Goal: Transaction & Acquisition: Purchase product/service

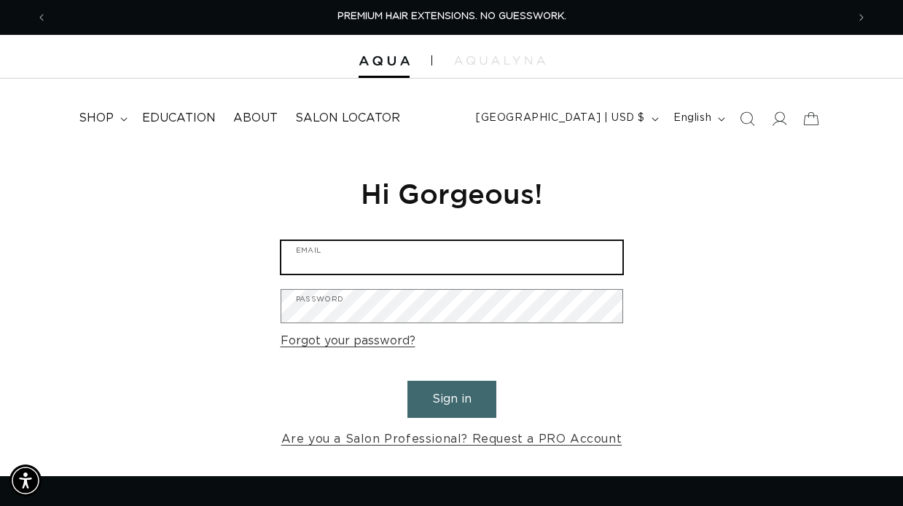
type input "kastylist@hotmail.com"
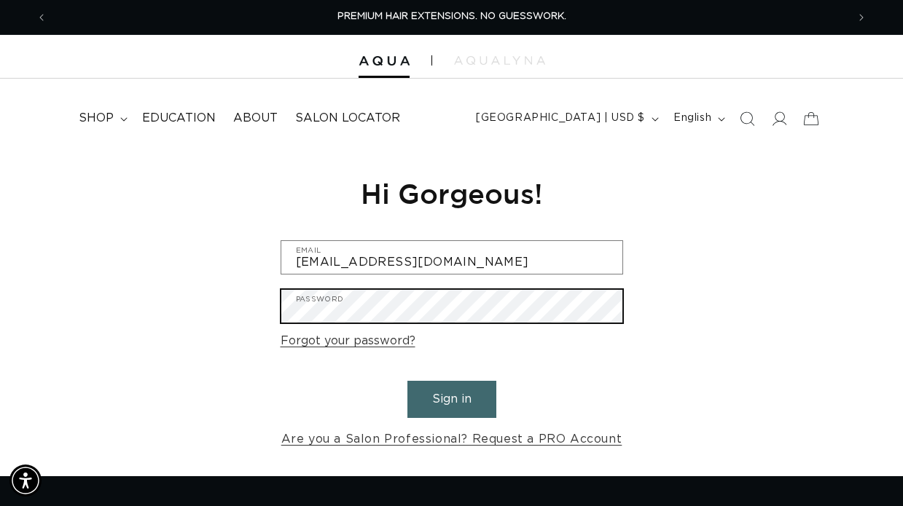
click at [451, 397] on button "Sign in" at bounding box center [451, 399] width 89 height 37
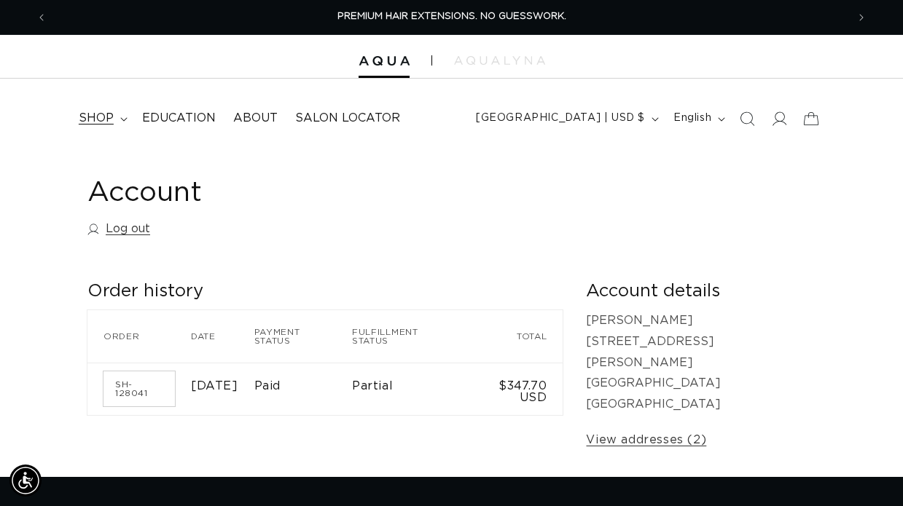
click at [102, 116] on span "shop" at bounding box center [96, 118] width 35 height 15
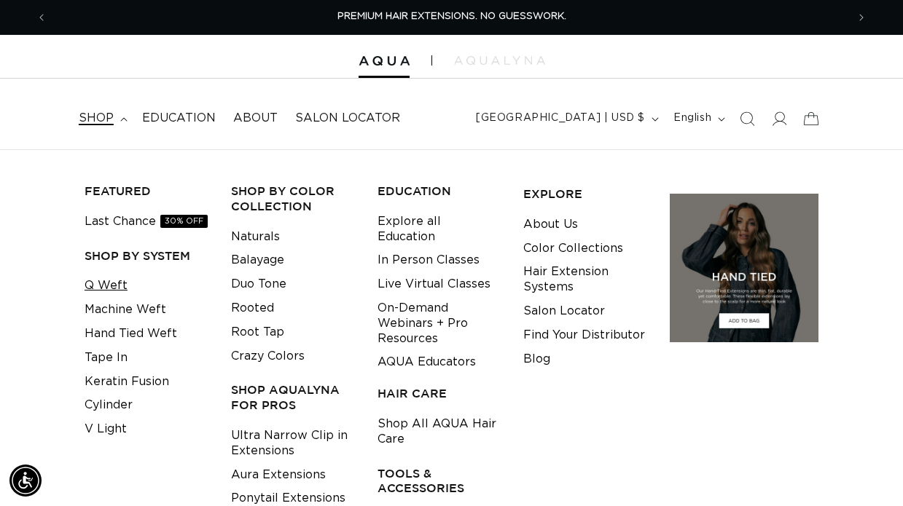
click at [102, 283] on link "Q Weft" at bounding box center [106, 286] width 43 height 24
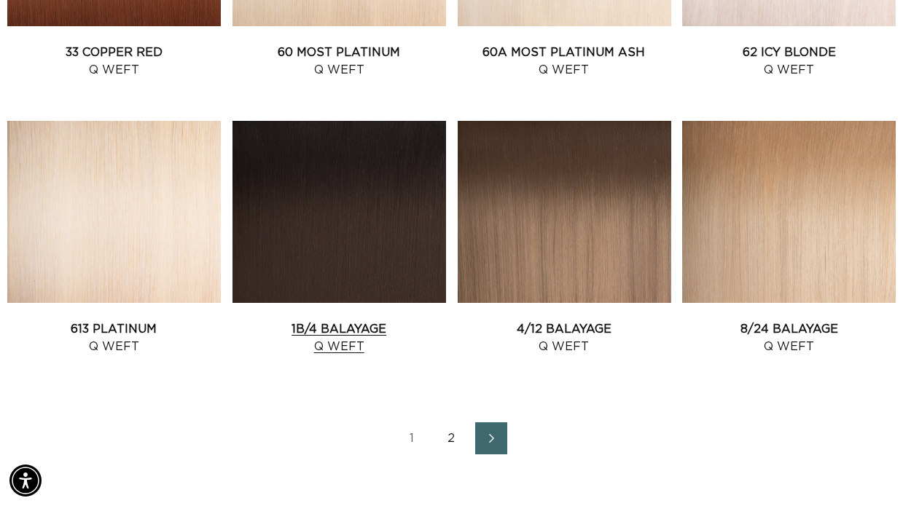
scroll to position [1598, 0]
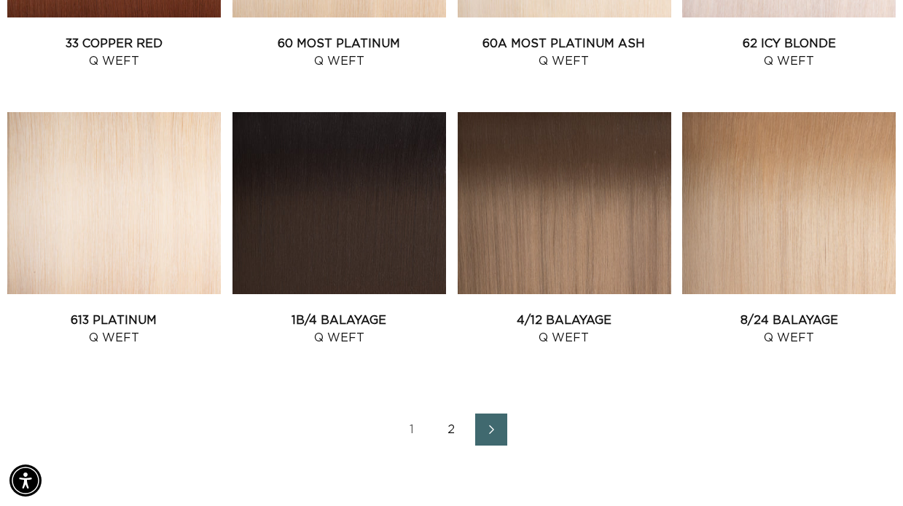
click at [452, 425] on link "2" at bounding box center [452, 430] width 32 height 32
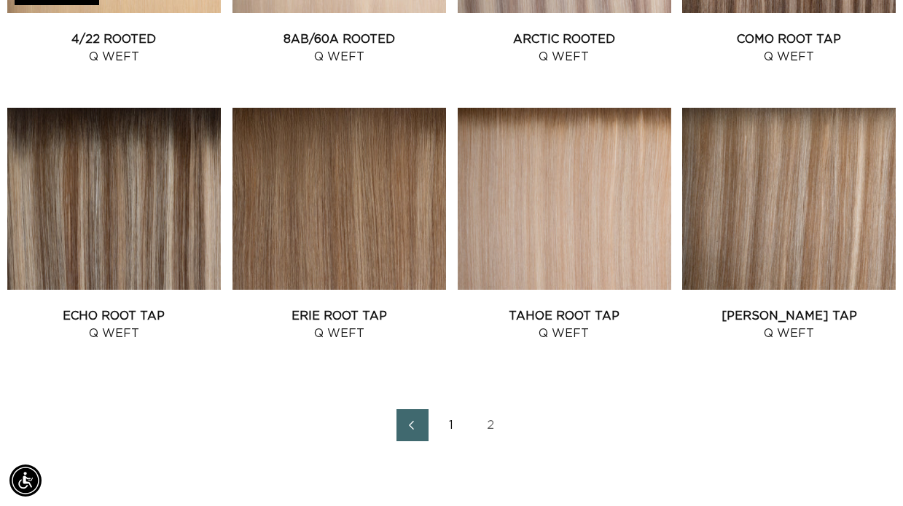
scroll to position [1324, 0]
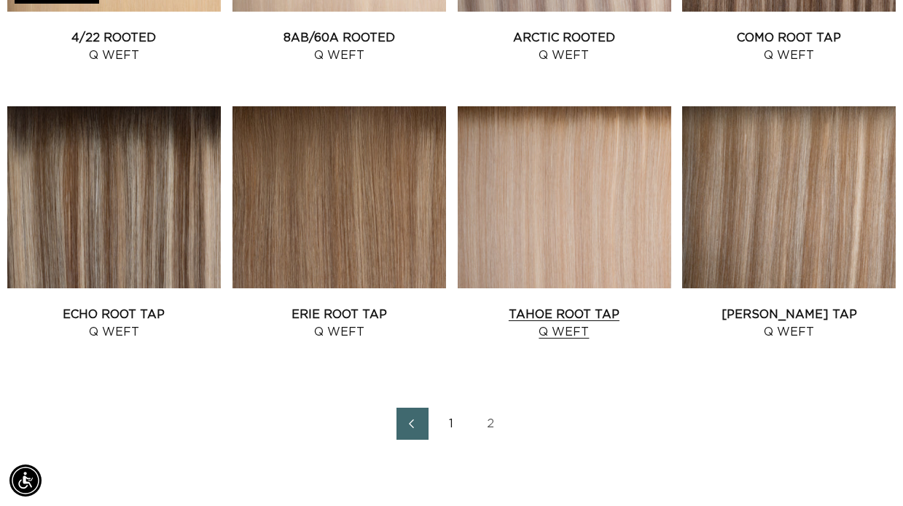
click at [543, 309] on link "Tahoe Root Tap Q Weft" at bounding box center [565, 323] width 214 height 35
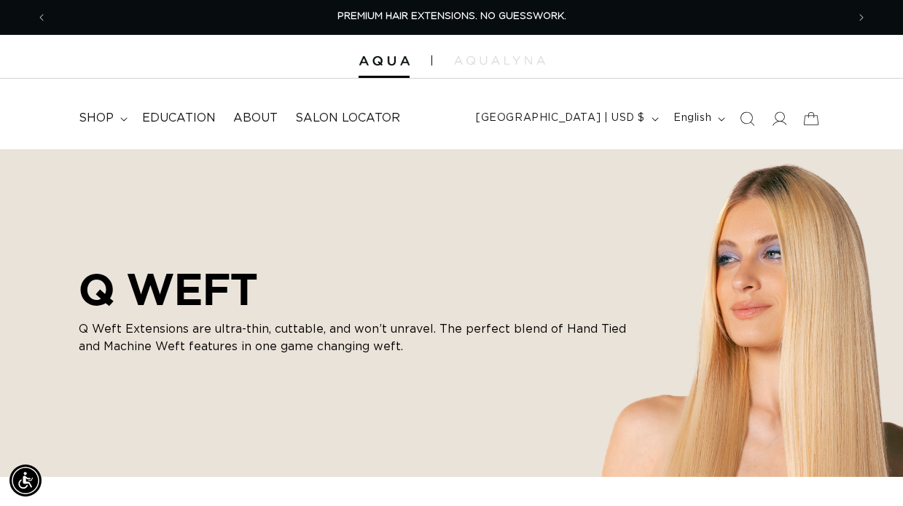
scroll to position [0, 0]
click at [124, 120] on icon at bounding box center [123, 119] width 7 height 4
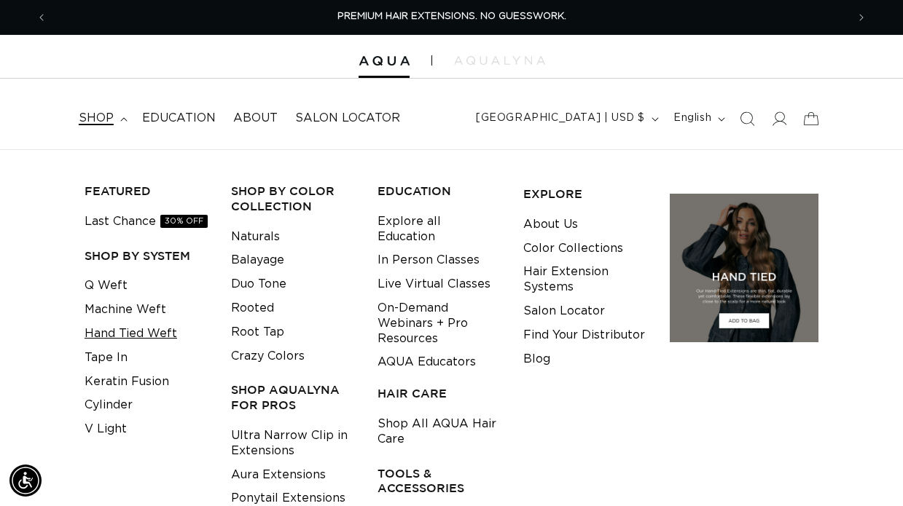
click at [146, 330] on link "Hand Tied Weft" at bounding box center [131, 334] width 93 height 24
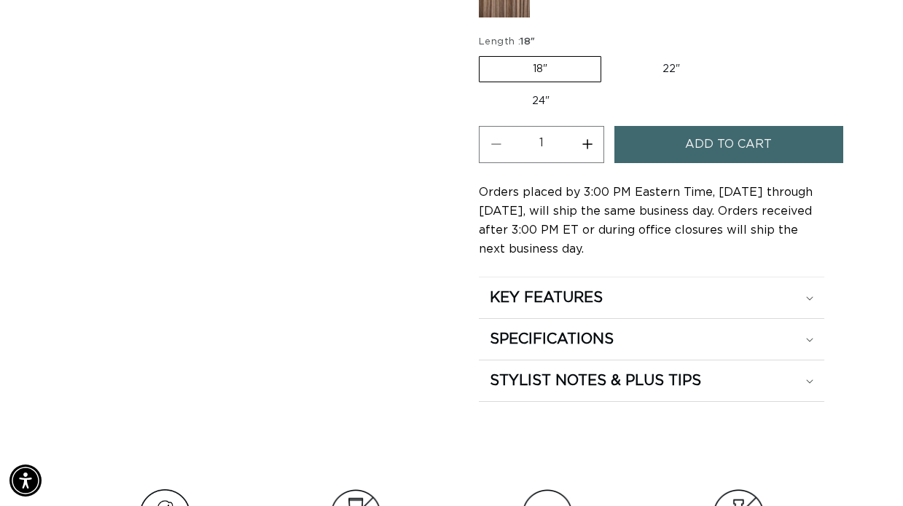
scroll to position [887, 0]
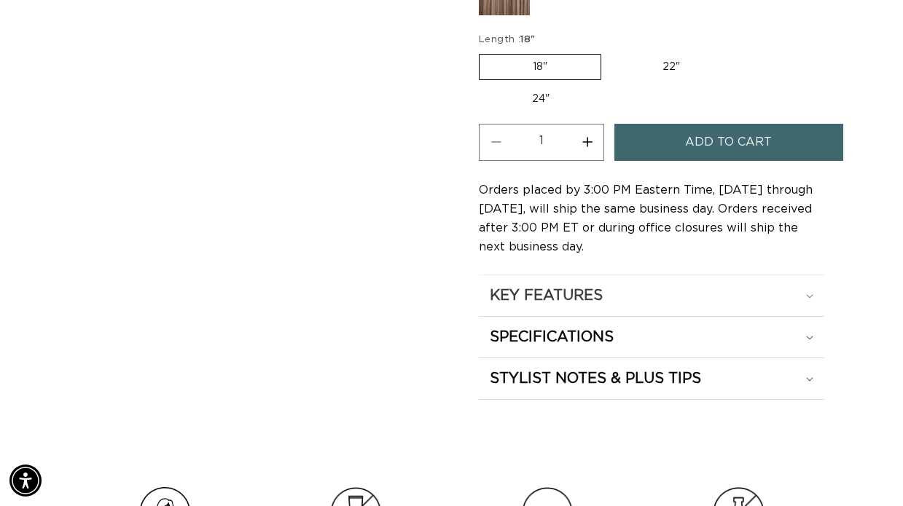
click at [803, 297] on div "KEY FEATURES" at bounding box center [652, 295] width 324 height 19
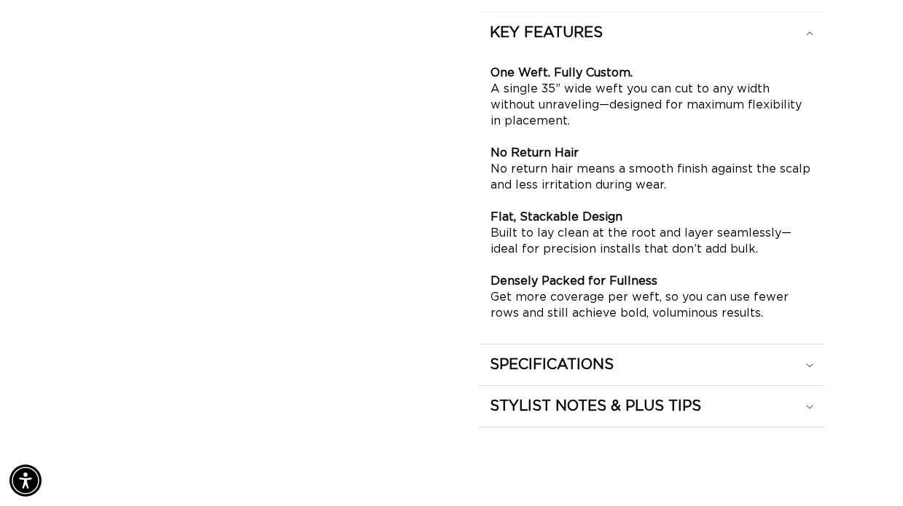
scroll to position [1167, 0]
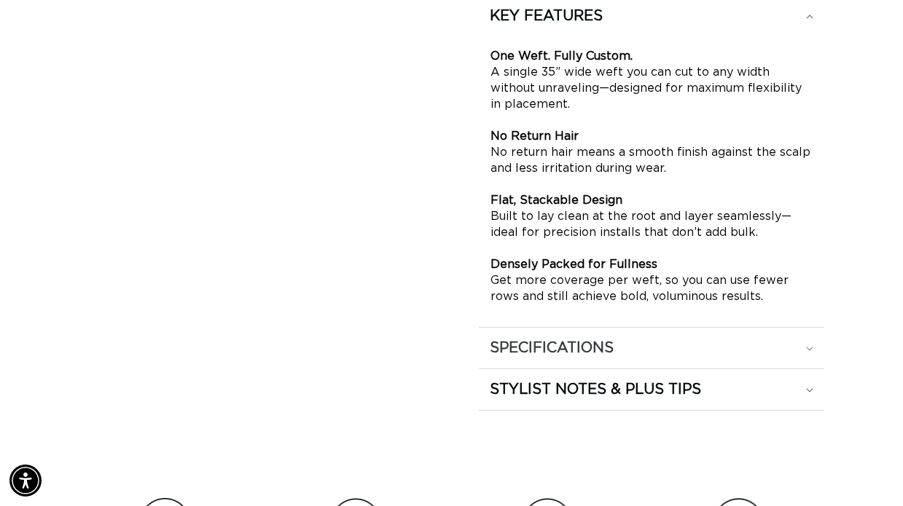
click at [813, 351] on div "SPECIFICATIONS" at bounding box center [652, 348] width 324 height 19
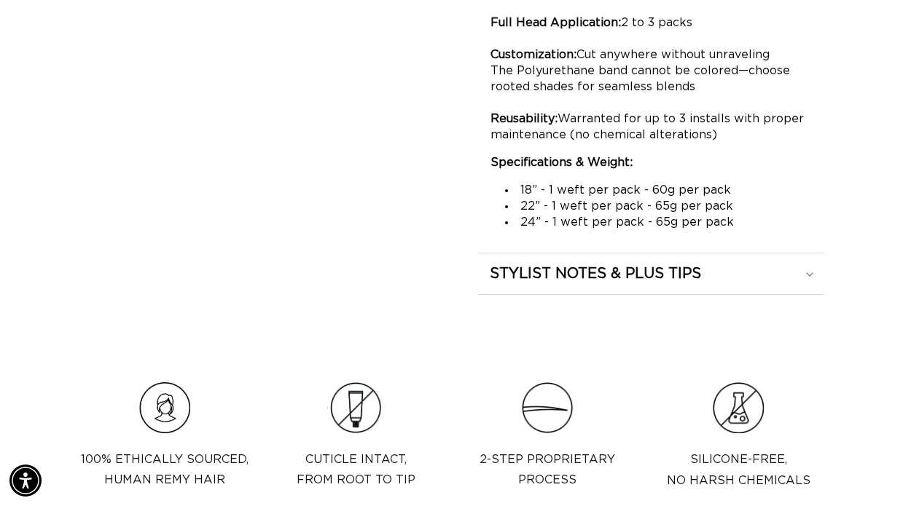
scroll to position [1417, 0]
click at [810, 272] on icon at bounding box center [809, 274] width 7 height 4
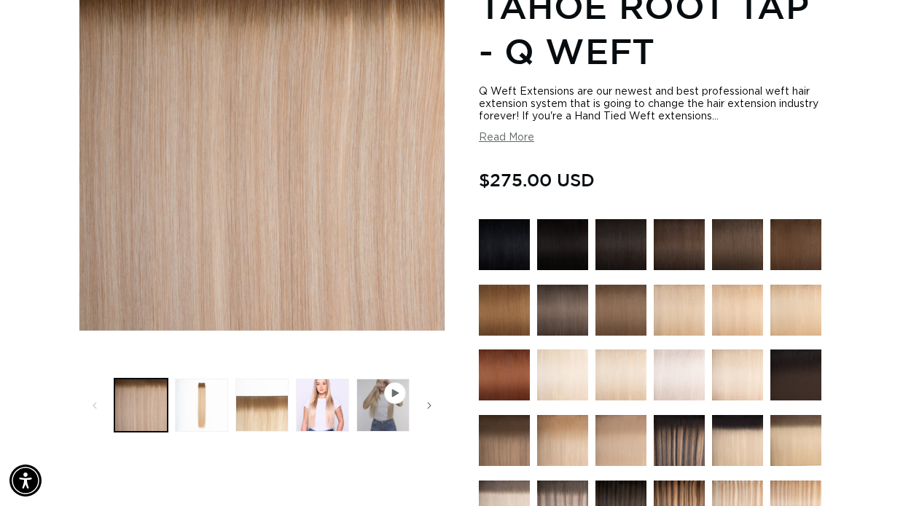
scroll to position [228, 0]
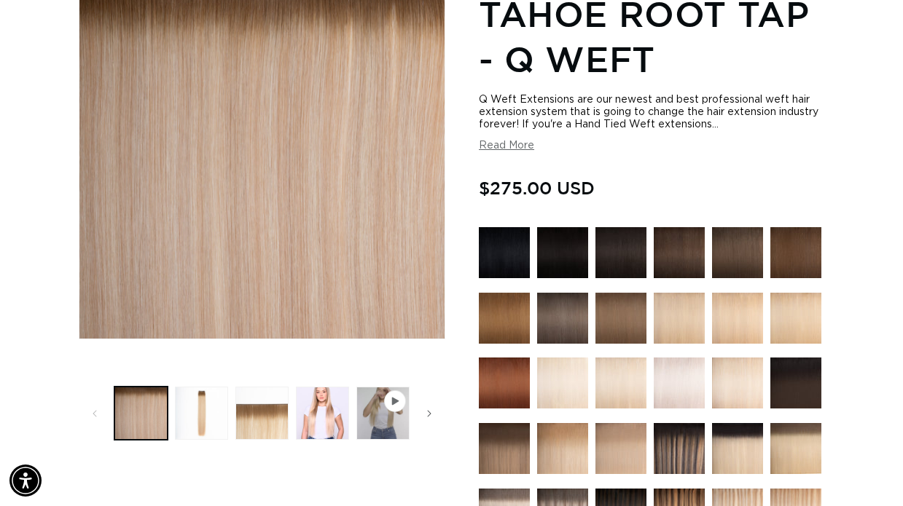
click at [500, 149] on button "Read More" at bounding box center [506, 146] width 55 height 12
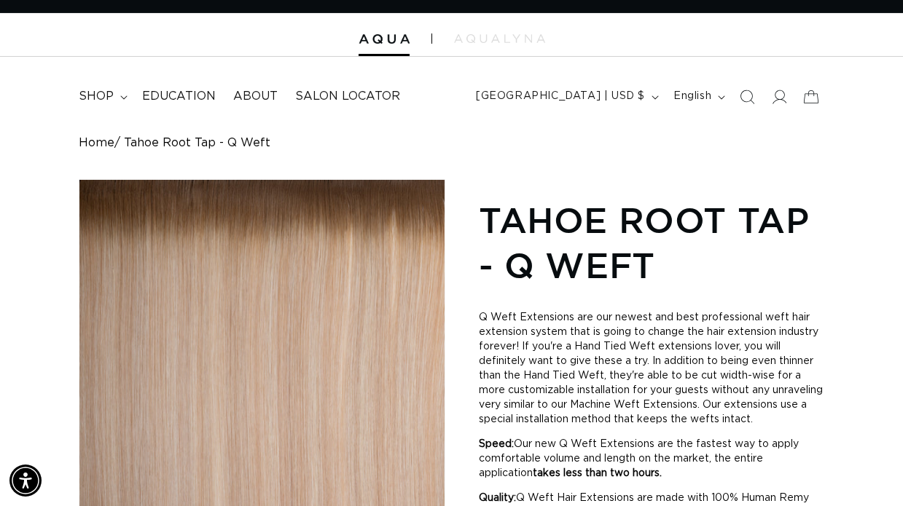
scroll to position [12, 0]
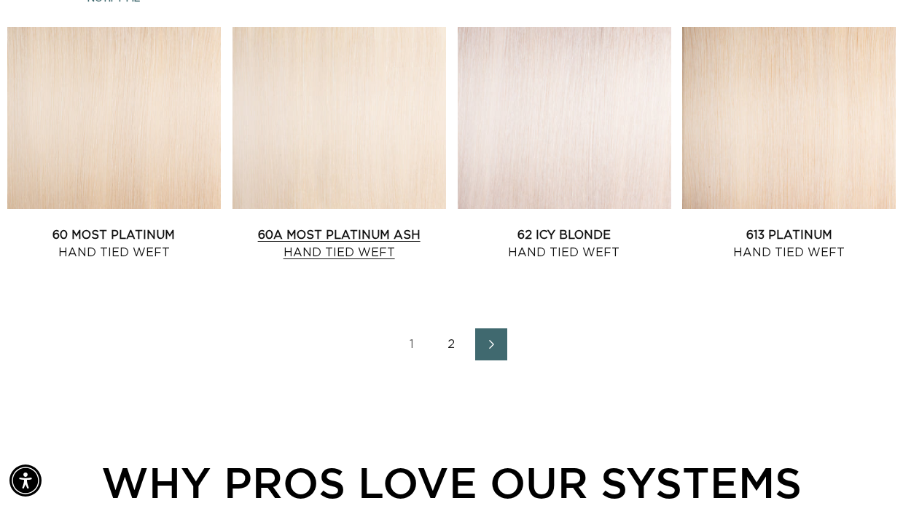
scroll to position [1684, 0]
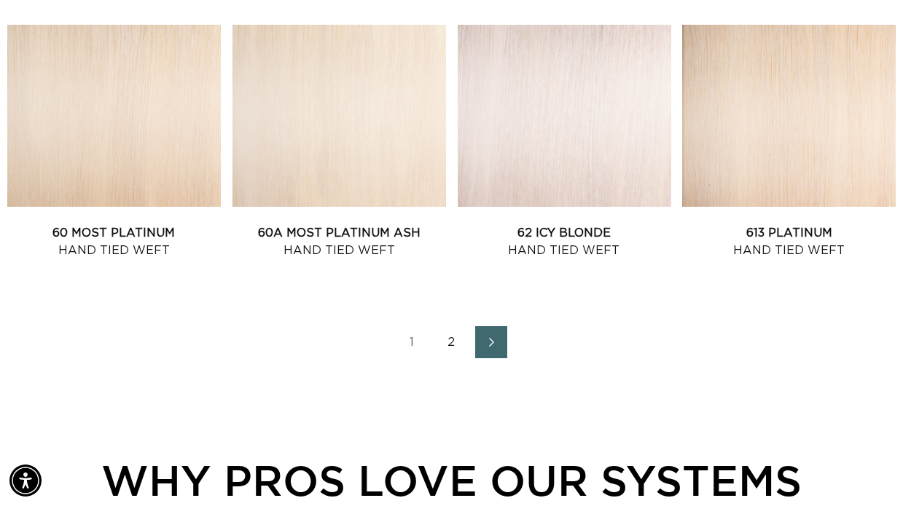
click at [450, 332] on link "2" at bounding box center [452, 342] width 32 height 32
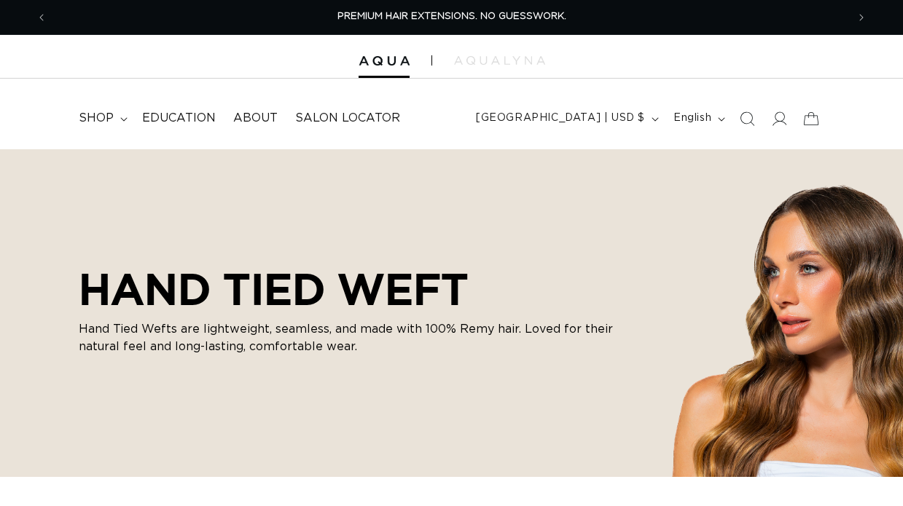
click at [450, 332] on p "Hand Tied Wefts are lightweight, seamless, and made with 100% Remy hair. Loved …" at bounding box center [356, 338] width 554 height 35
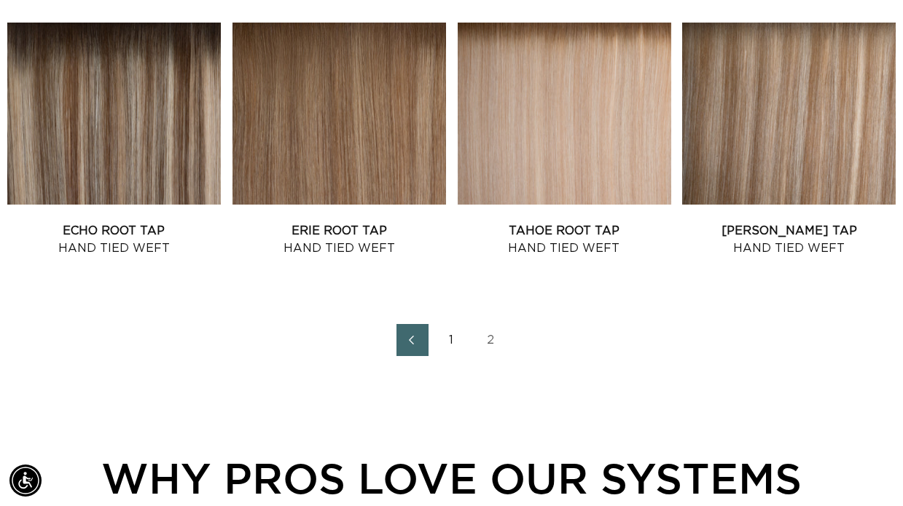
scroll to position [1688, 0]
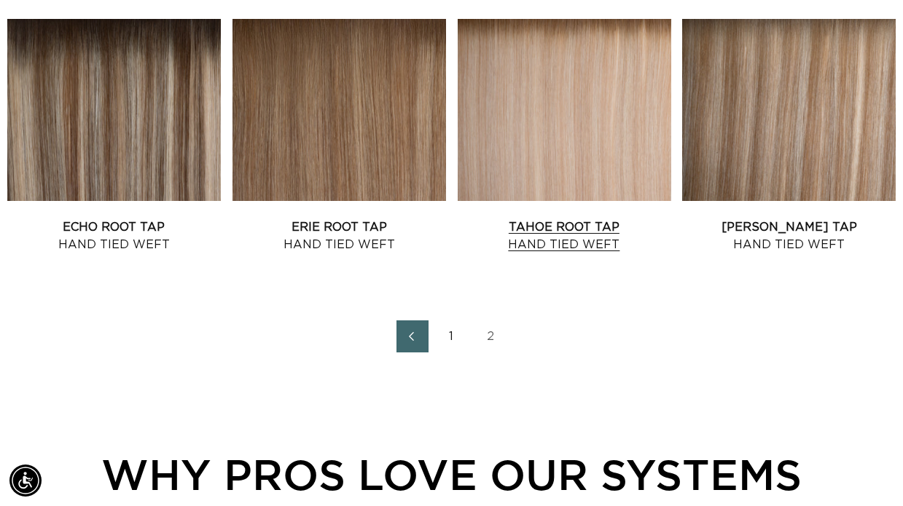
click at [536, 219] on link "Tahoe Root Tap Hand Tied Weft" at bounding box center [565, 236] width 214 height 35
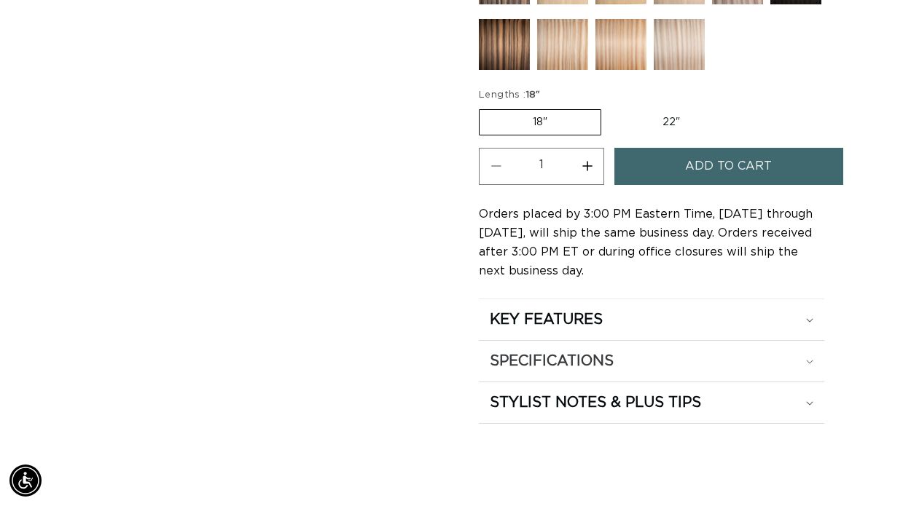
scroll to position [820, 0]
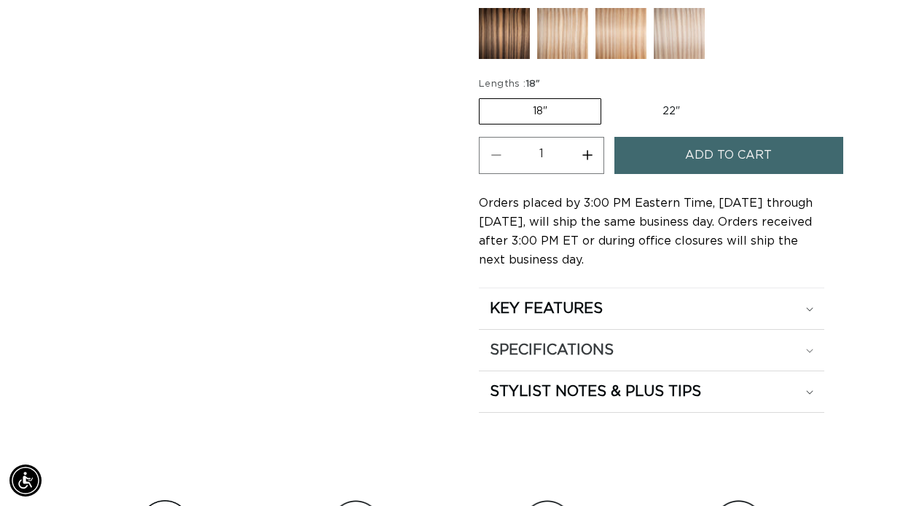
click at [810, 351] on icon at bounding box center [809, 351] width 7 height 4
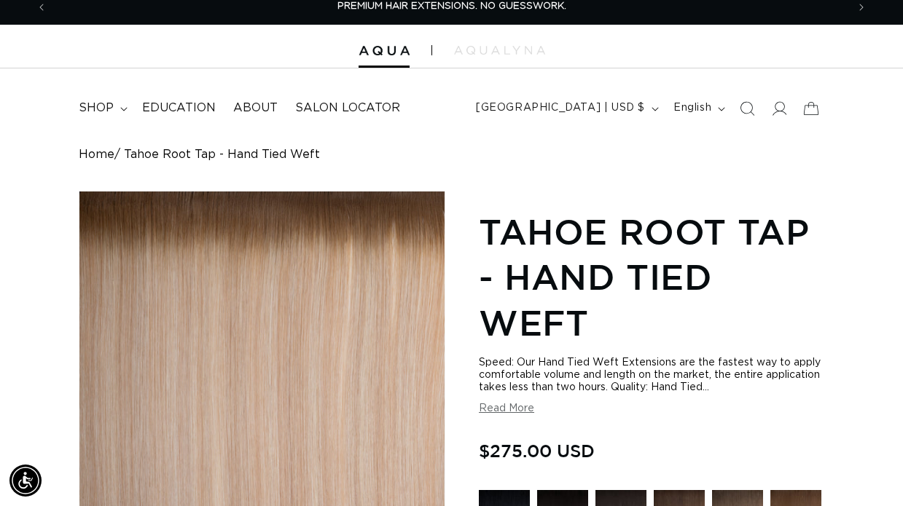
scroll to position [9, 0]
